Goal: Task Accomplishment & Management: Manage account settings

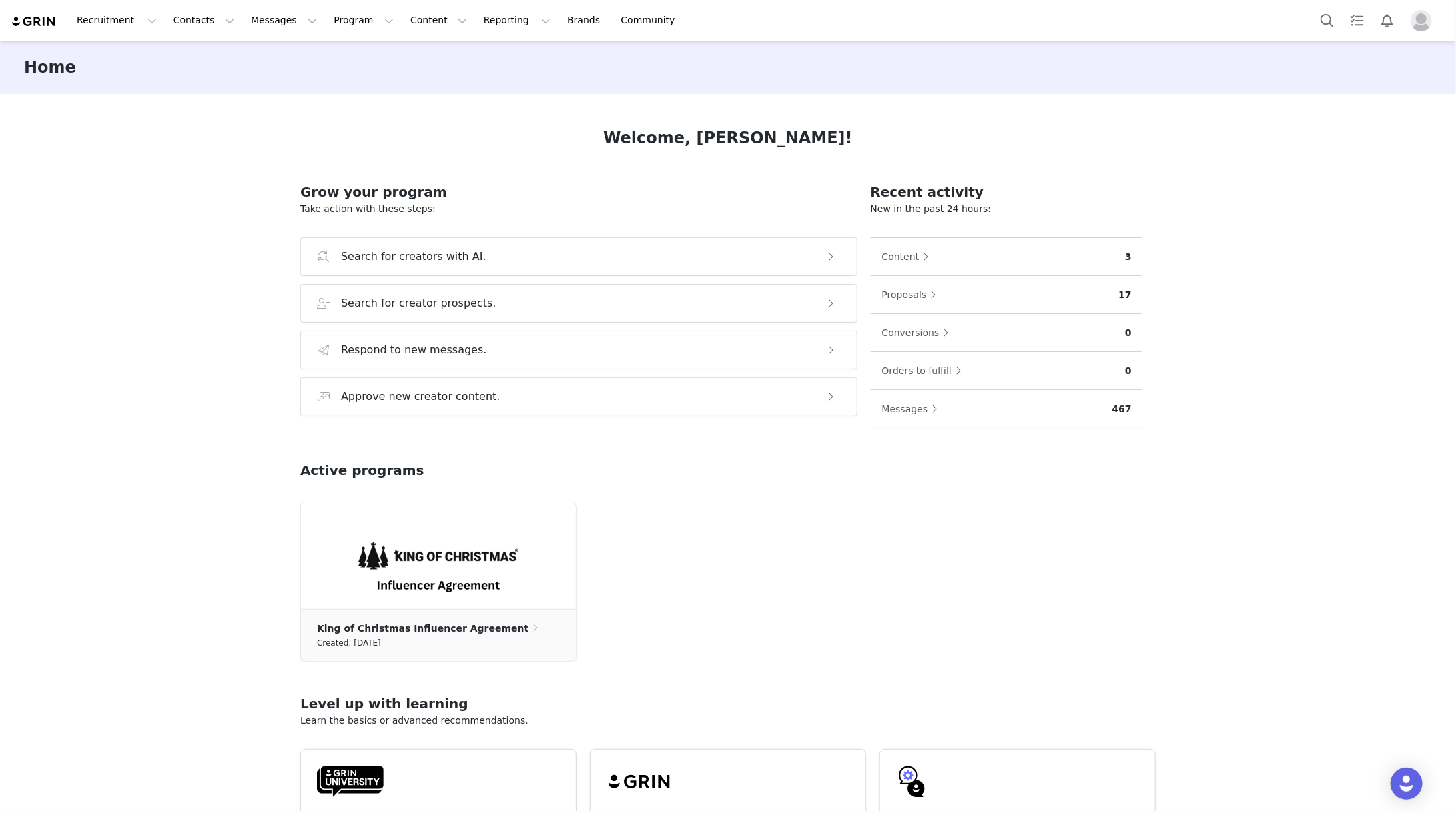
click at [327, 159] on div "Welcome, [PERSON_NAME]! Grow your program Take action with these steps: Search …" at bounding box center [728, 453] width 920 height 717
click at [208, 16] on button "Contacts Contacts" at bounding box center [204, 20] width 77 height 30
click at [224, 109] on div "Applicants" at bounding box center [209, 109] width 90 height 14
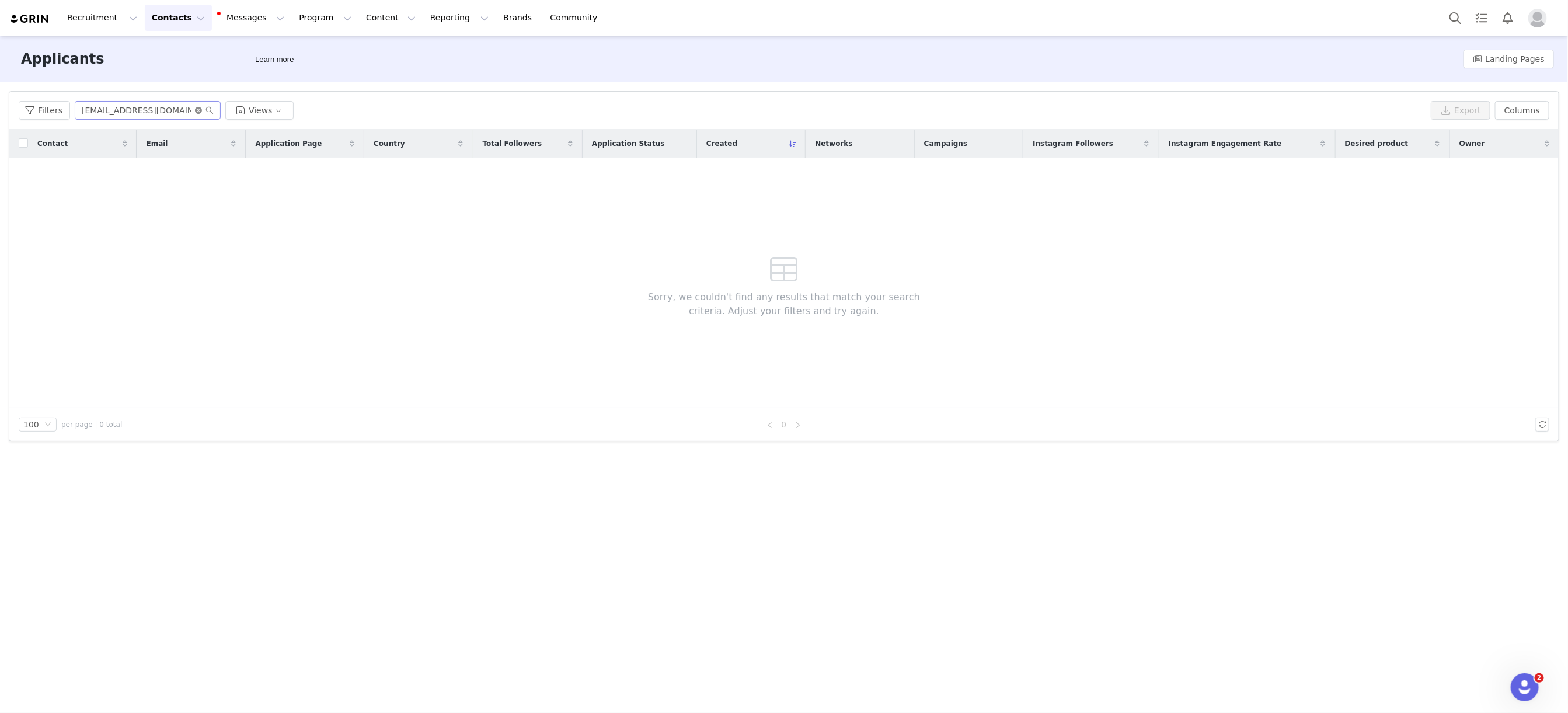
click at [195, 107] on icon "icon: close-circle" at bounding box center [198, 110] width 7 height 7
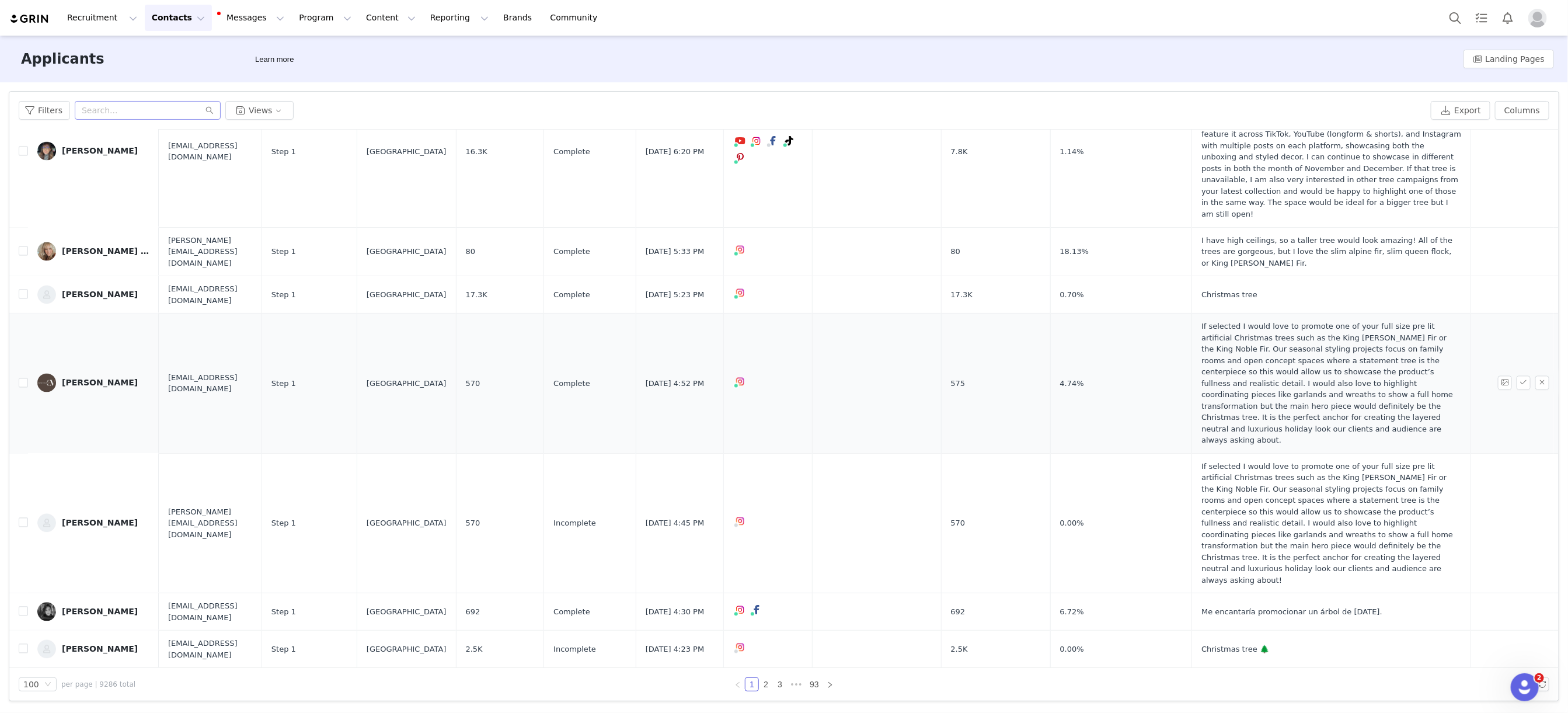
scroll to position [1994, 0]
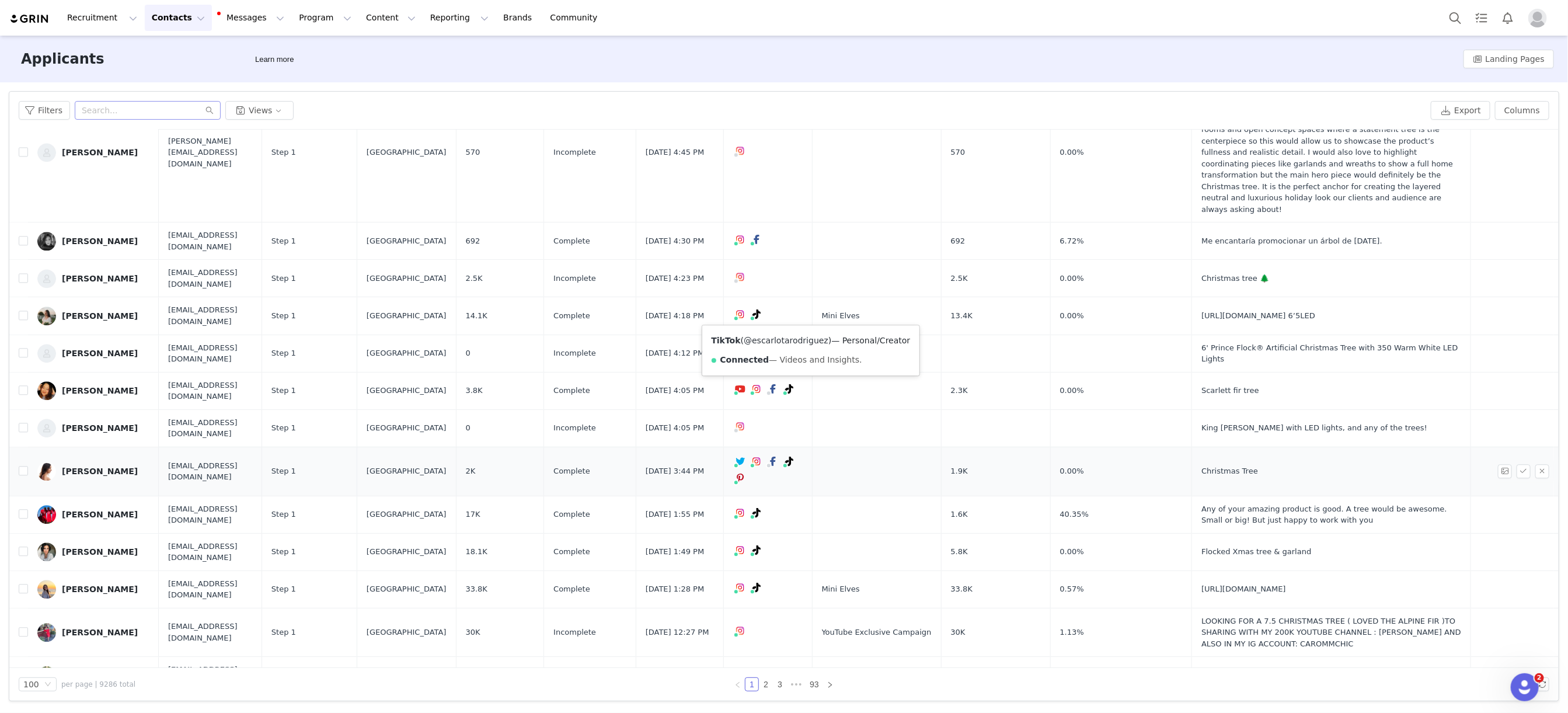
click at [807, 340] on link "@escarlotarodriguez" at bounding box center [786, 341] width 84 height 9
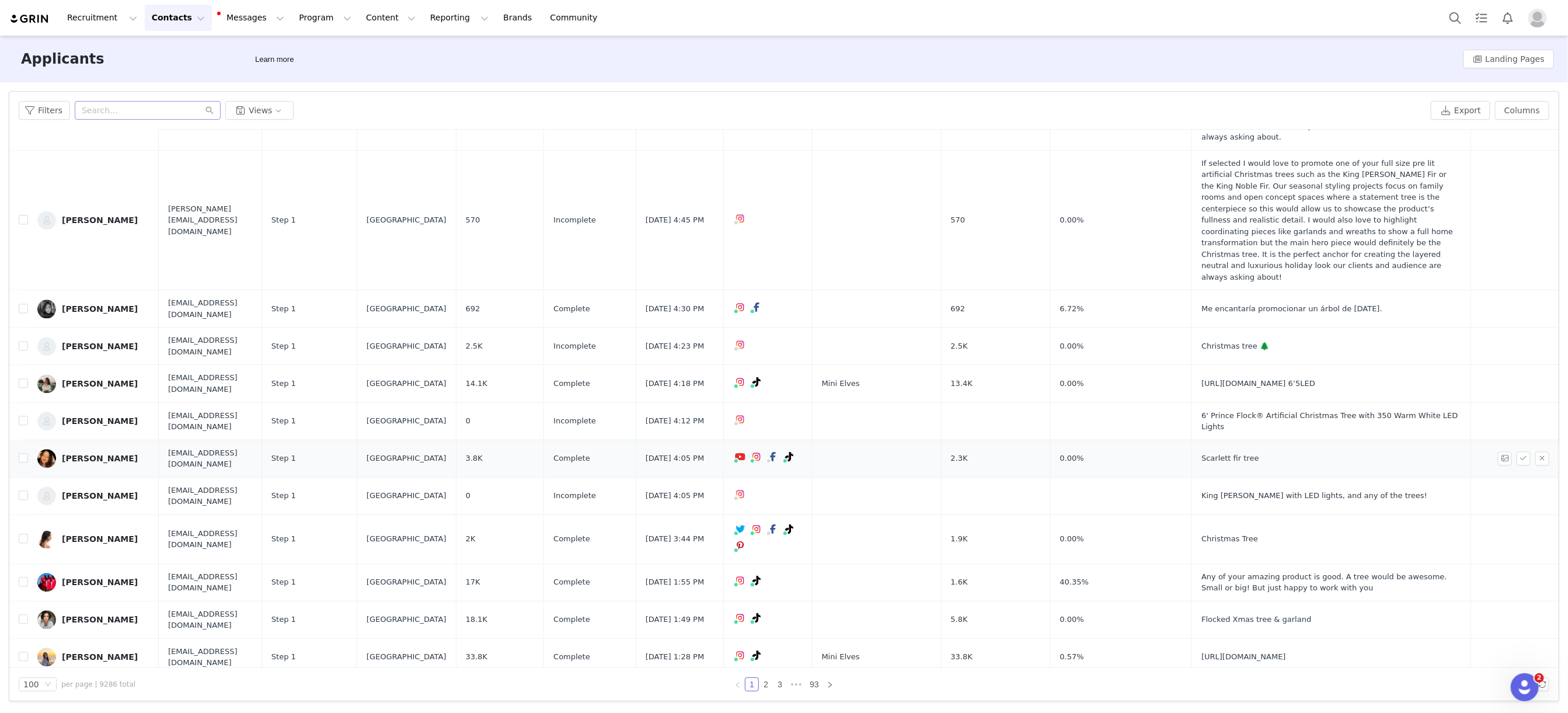
scroll to position [1917, 0]
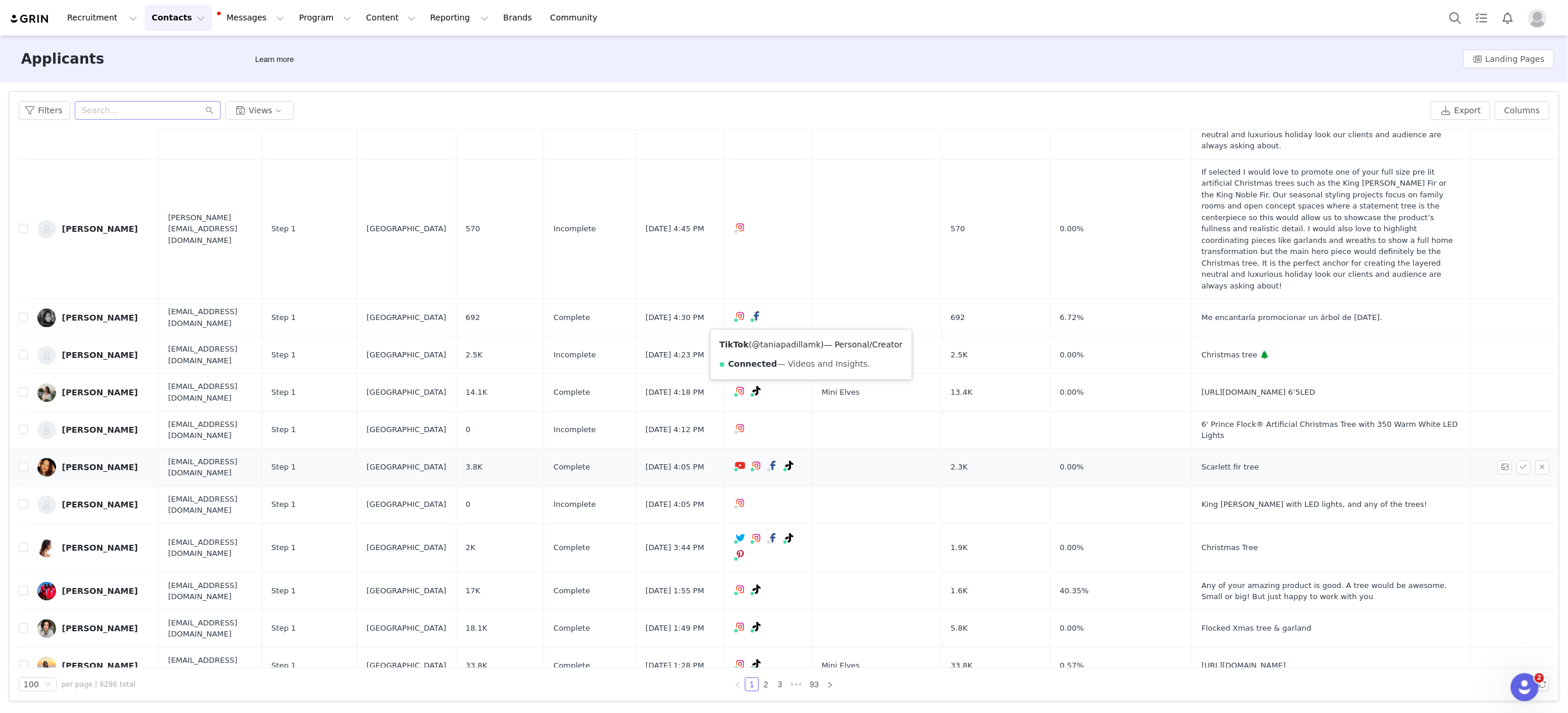
click at [806, 345] on link "@taniapadillamk" at bounding box center [786, 345] width 69 height 9
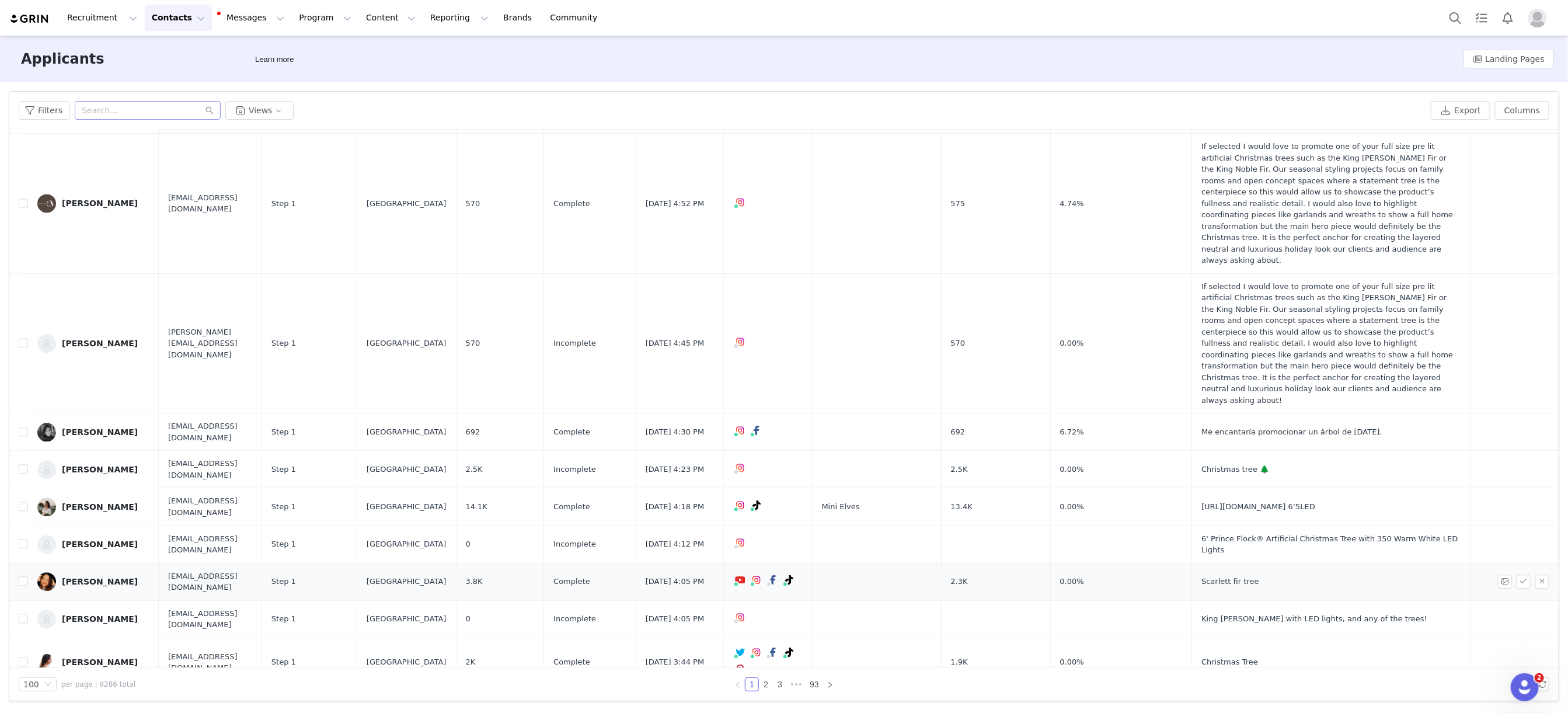
scroll to position [1804, 0]
click at [760, 324] on link "@home_decor_nana" at bounding box center [762, 322] width 83 height 9
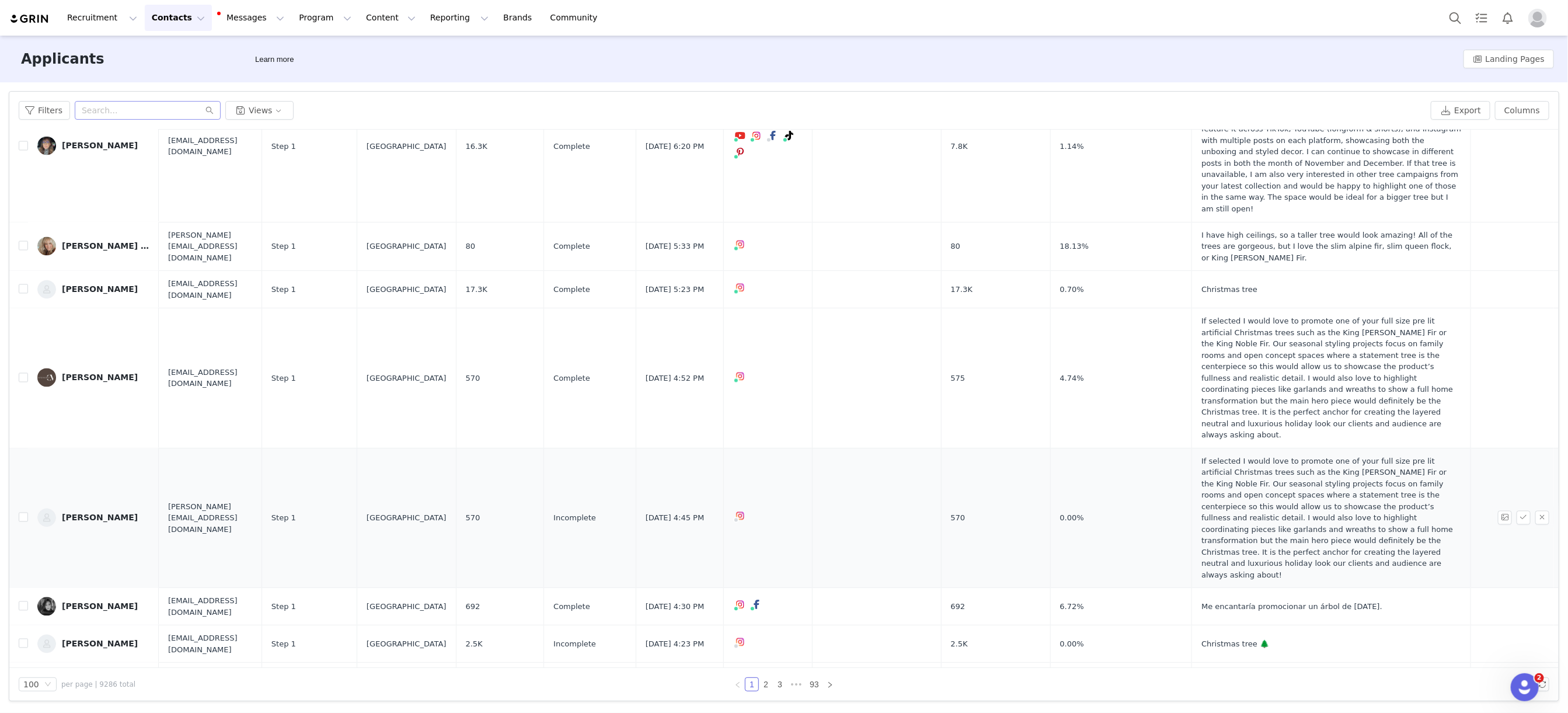
scroll to position [1613, 0]
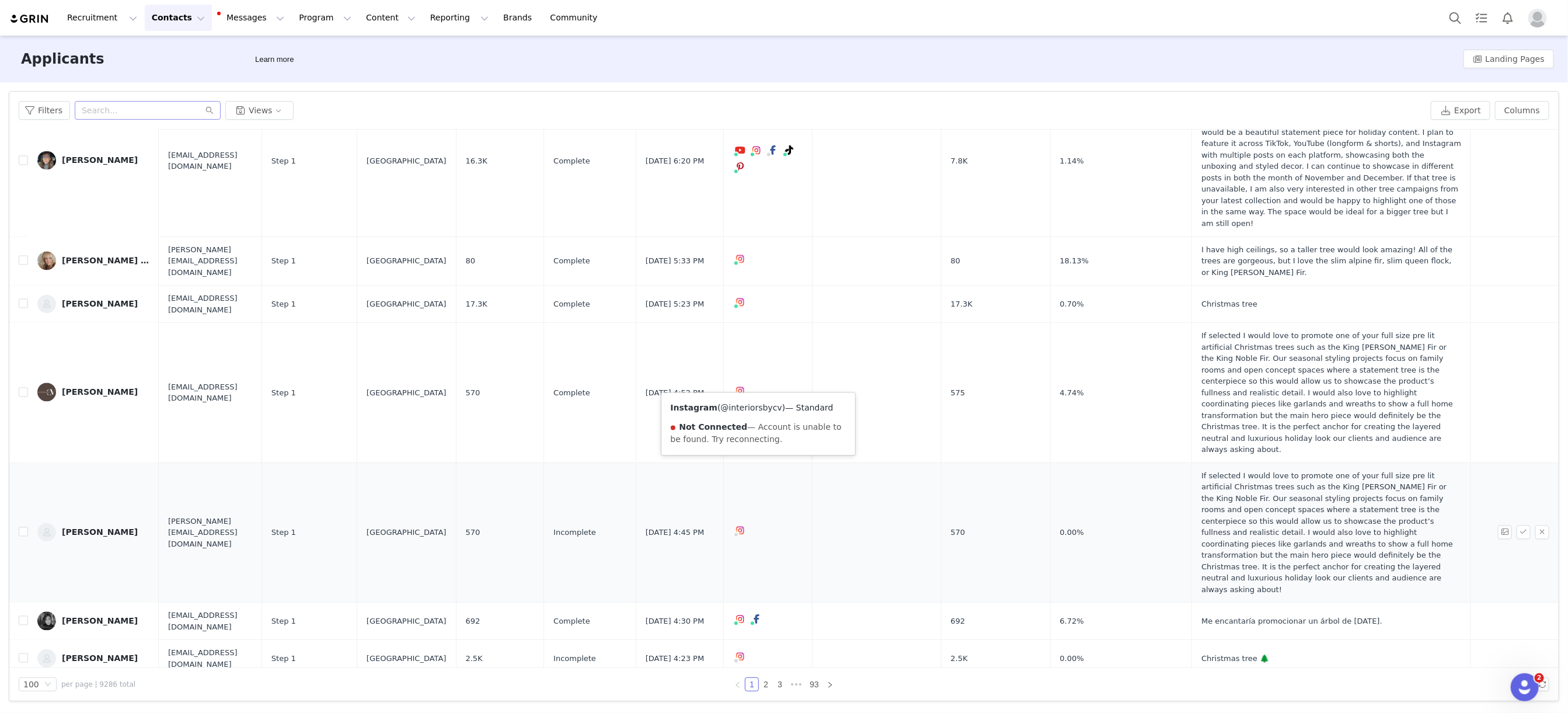
click at [762, 407] on link "@interiorsbycv" at bounding box center [752, 408] width 61 height 9
